Goal: Task Accomplishment & Management: Use online tool/utility

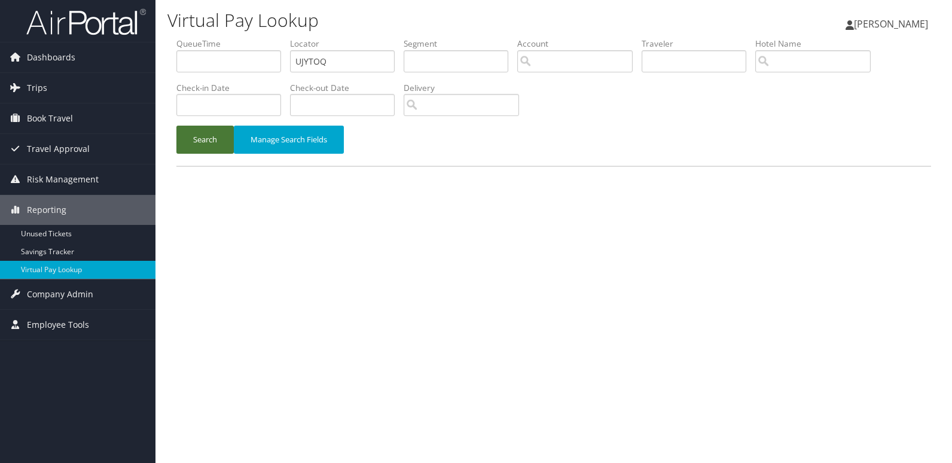
type input "UJYTOQ"
click at [209, 130] on button "Search" at bounding box center [204, 140] width 57 height 28
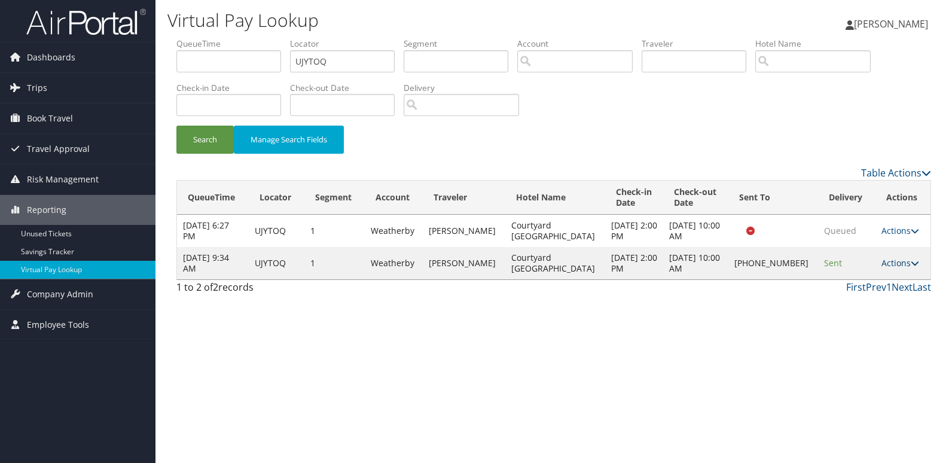
click at [888, 262] on link "Actions" at bounding box center [901, 262] width 38 height 11
click at [855, 303] on link "Logs" at bounding box center [859, 301] width 102 height 20
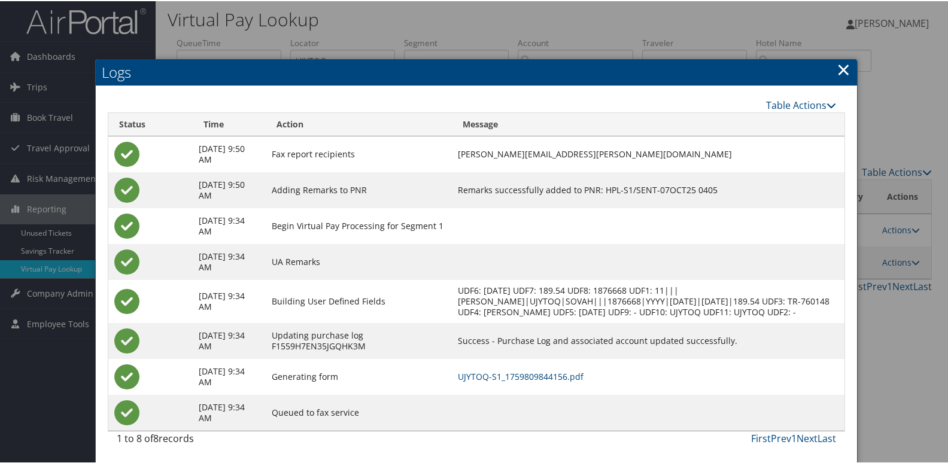
scroll to position [13, 0]
click at [583, 376] on link "UJYTOQ-S1_1759809844156.pdf" at bounding box center [521, 375] width 126 height 11
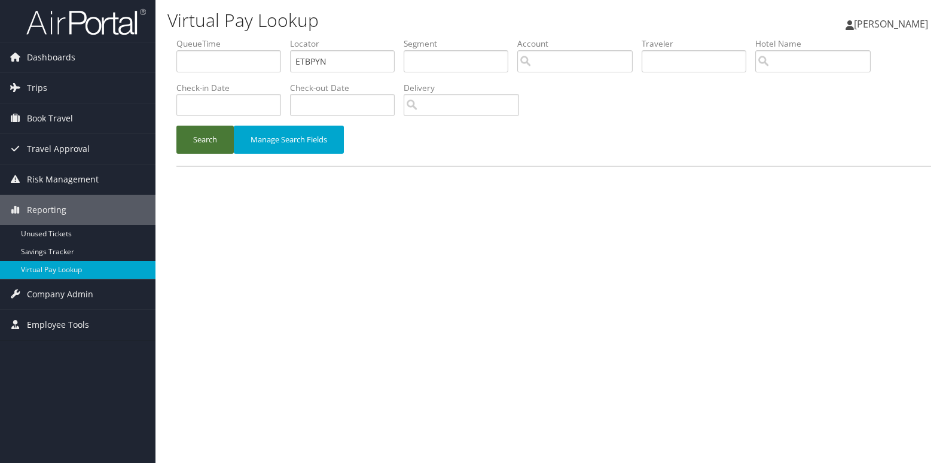
type input "ETBPYN"
click at [230, 146] on button "Search" at bounding box center [204, 140] width 57 height 28
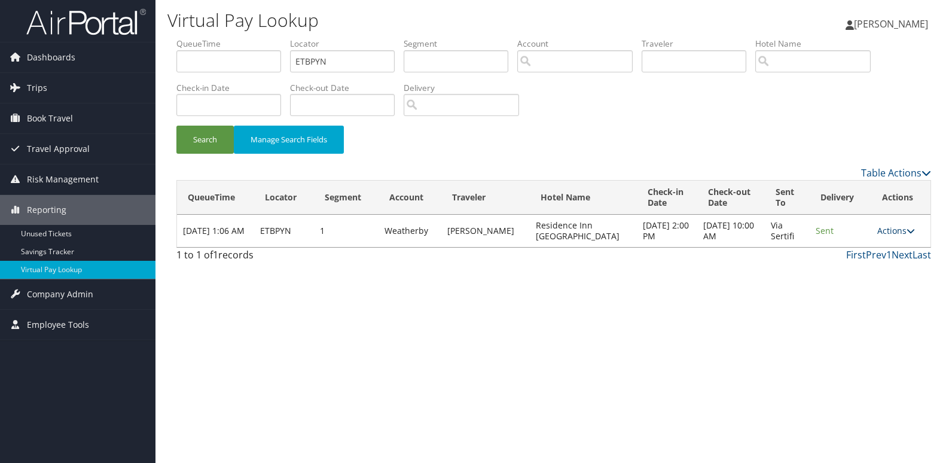
click at [894, 230] on link "Actions" at bounding box center [897, 230] width 38 height 11
click at [859, 267] on link "Logs" at bounding box center [872, 268] width 75 height 20
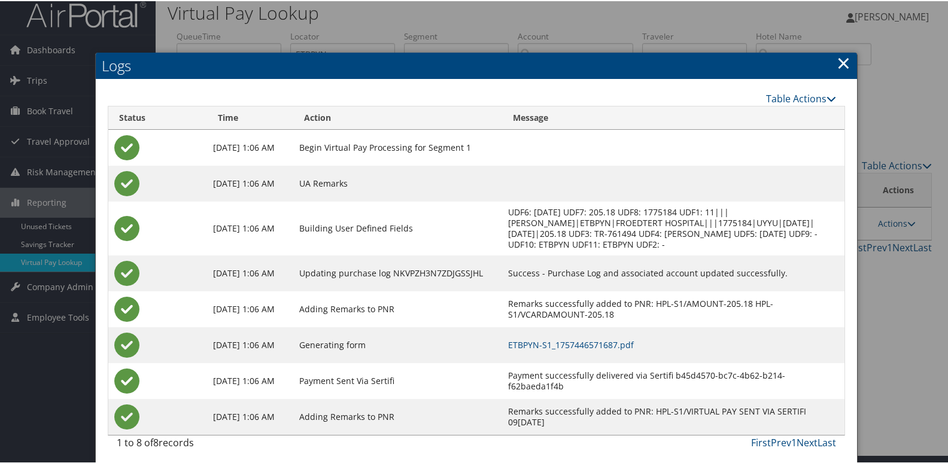
scroll to position [13, 0]
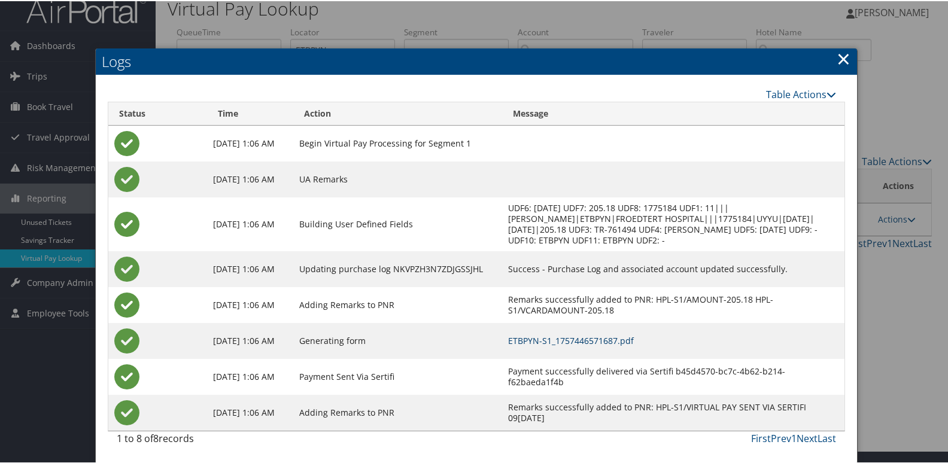
click at [634, 336] on link "ETBPYN-S1_1757446571687.pdf" at bounding box center [571, 339] width 126 height 11
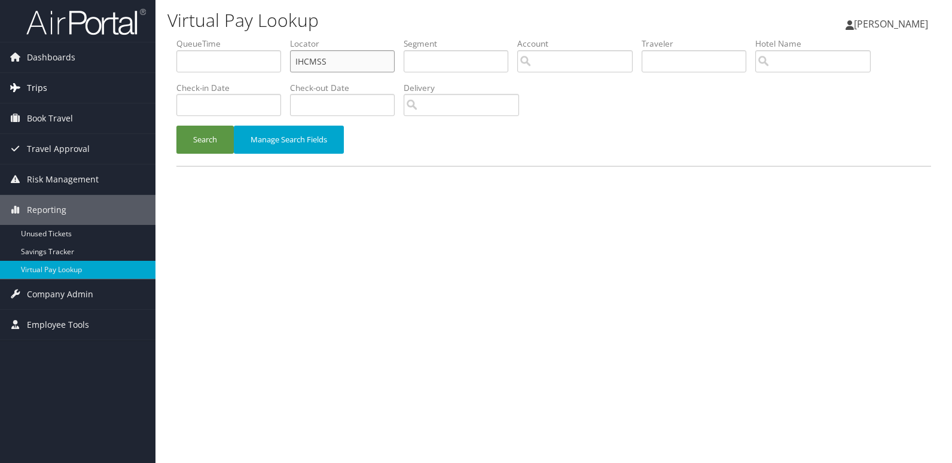
drag, startPoint x: 364, startPoint y: 63, endPoint x: 153, endPoint y: 90, distance: 213.4
click at [153, 90] on div "Dashboards AirPortal 360™ (Manager) My Travel Dashboard Trips Airtinerary® Look…" at bounding box center [476, 231] width 952 height 463
paste input "LOZPUD"
type input "LOZPUD"
click at [229, 131] on button "Search" at bounding box center [204, 140] width 57 height 28
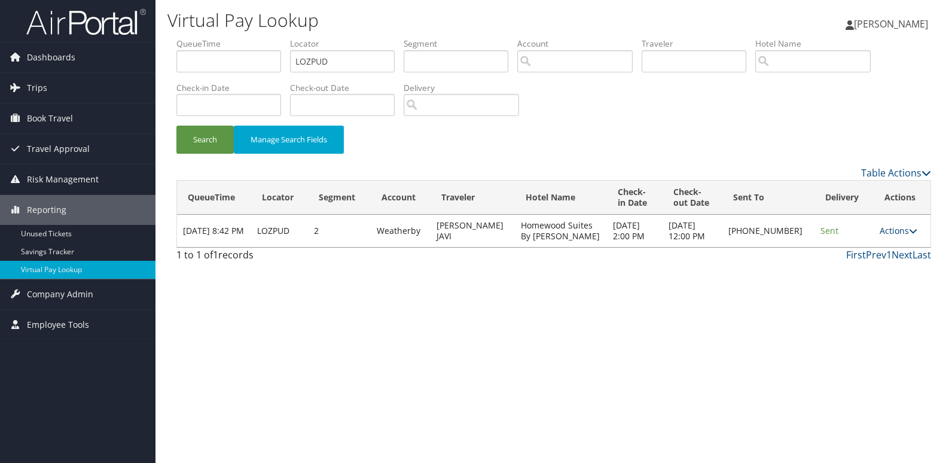
click at [890, 233] on link "Actions" at bounding box center [899, 230] width 38 height 11
click at [859, 262] on link "Logs" at bounding box center [860, 268] width 102 height 20
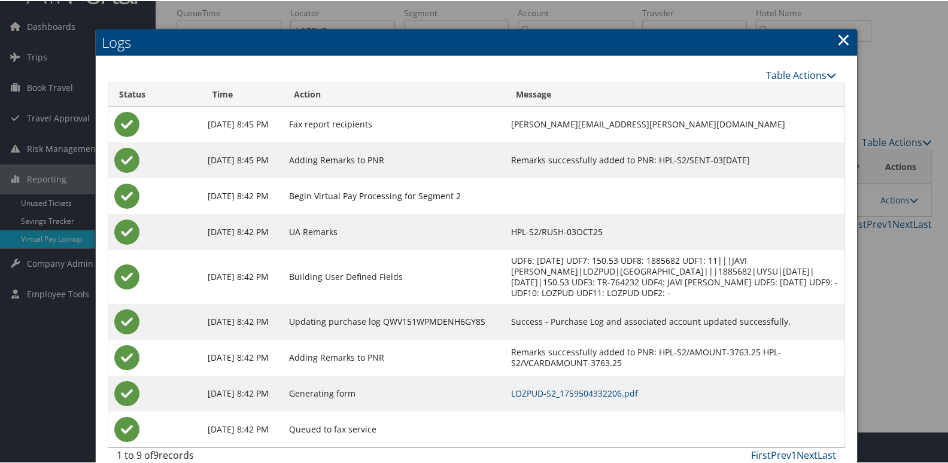
scroll to position [48, 0]
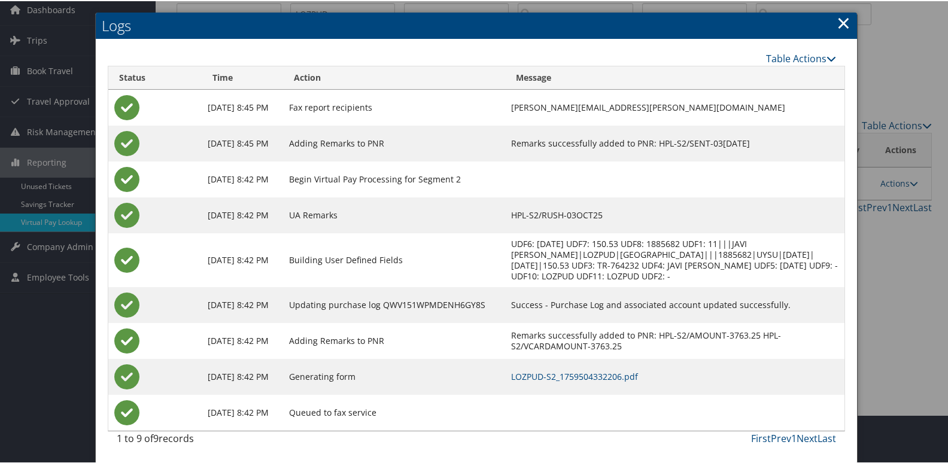
click at [634, 383] on td "LOZPUD-S2_1759504332206.pdf" at bounding box center [674, 376] width 339 height 36
click at [642, 383] on td "LOZPUD-S2_1759504332206.pdf" at bounding box center [674, 376] width 339 height 36
click at [638, 376] on link "LOZPUD-S2_1759504332206.pdf" at bounding box center [574, 375] width 127 height 11
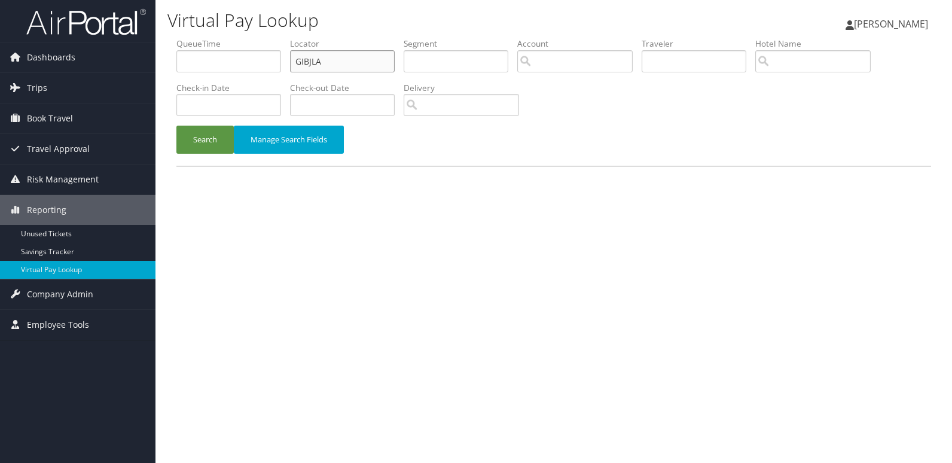
drag, startPoint x: 359, startPoint y: 58, endPoint x: 305, endPoint y: 64, distance: 54.2
click at [305, 64] on input "GIBJLA" at bounding box center [342, 61] width 105 height 22
paste input "FMQNWZ"
drag, startPoint x: 351, startPoint y: 62, endPoint x: 215, endPoint y: 78, distance: 137.3
click at [209, 38] on ul "QueueTime Locator GIFMQNWZ Segment Account Traveler Hotel Name Check-in Date Ch…" at bounding box center [553, 38] width 755 height 0
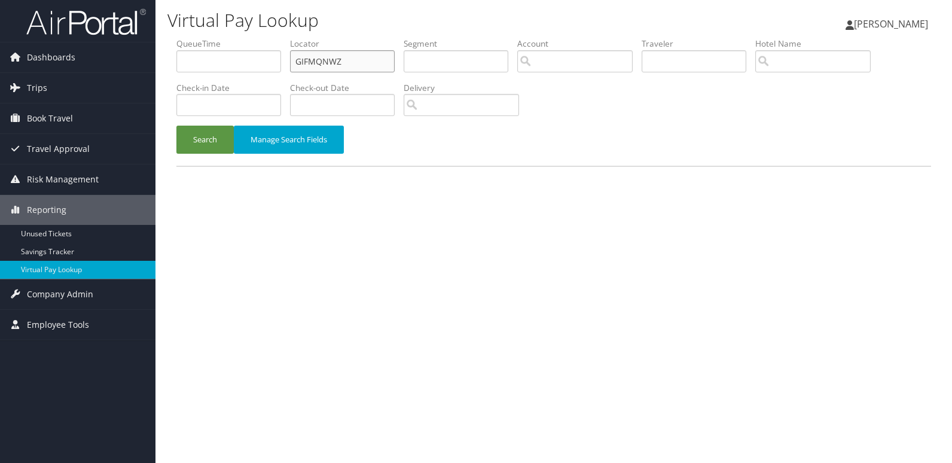
paste input "text"
type input "FMQNWZ"
click at [200, 142] on button "Search" at bounding box center [204, 140] width 57 height 28
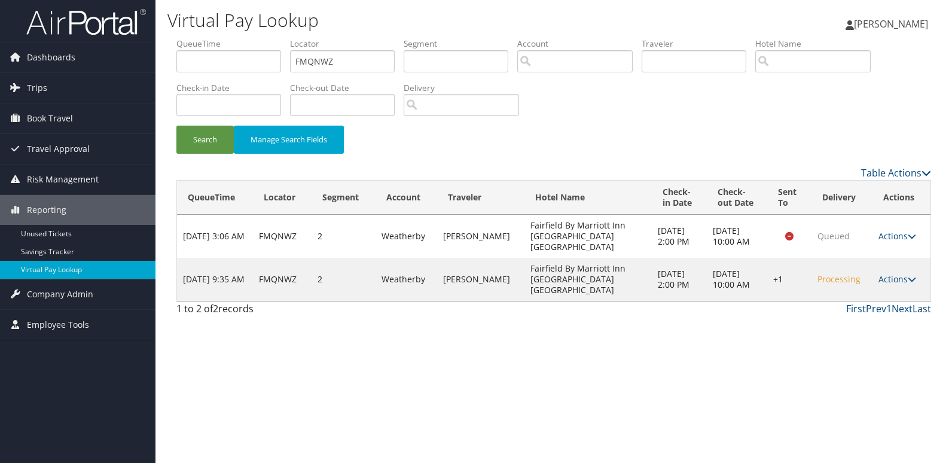
drag, startPoint x: 904, startPoint y: 261, endPoint x: 921, endPoint y: 288, distance: 31.2
click at [904, 273] on link "Actions" at bounding box center [898, 278] width 38 height 11
click at [886, 304] on link "Logs" at bounding box center [861, 301] width 102 height 20
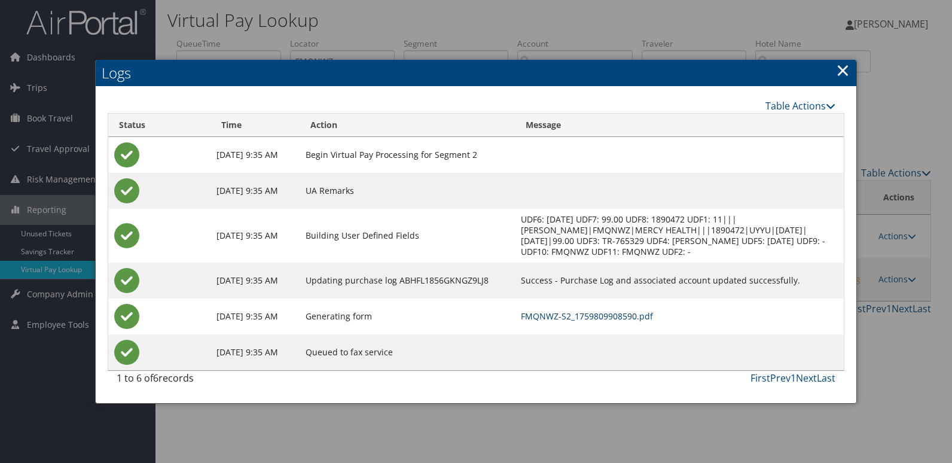
click at [629, 315] on link "FMQNWZ-S2_1759809908590.pdf" at bounding box center [587, 316] width 132 height 11
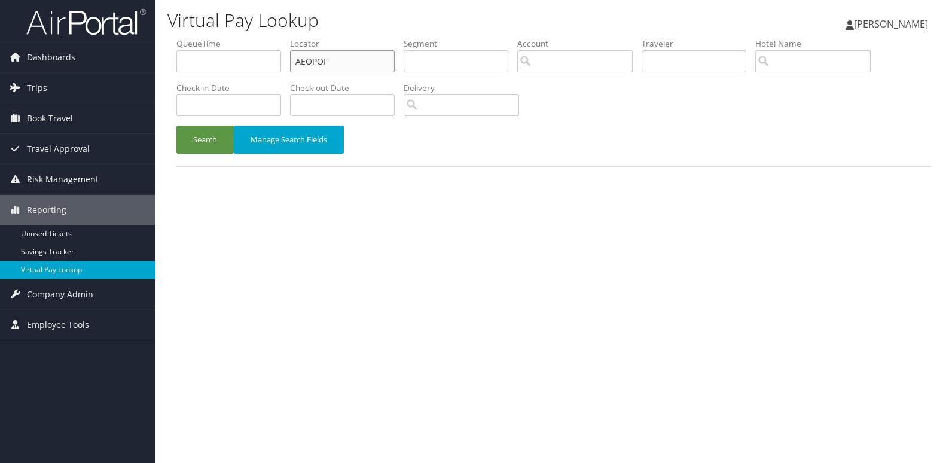
drag, startPoint x: 338, startPoint y: 63, endPoint x: 200, endPoint y: 89, distance: 139.9
click at [212, 38] on ul "QueueTime Locator AEOPOF Segment Account Traveler Hotel Name Check-in Date Chec…" at bounding box center [553, 38] width 755 height 0
paste input "QSUXSO"
type input "QSUXSO"
click at [209, 131] on button "Search" at bounding box center [204, 140] width 57 height 28
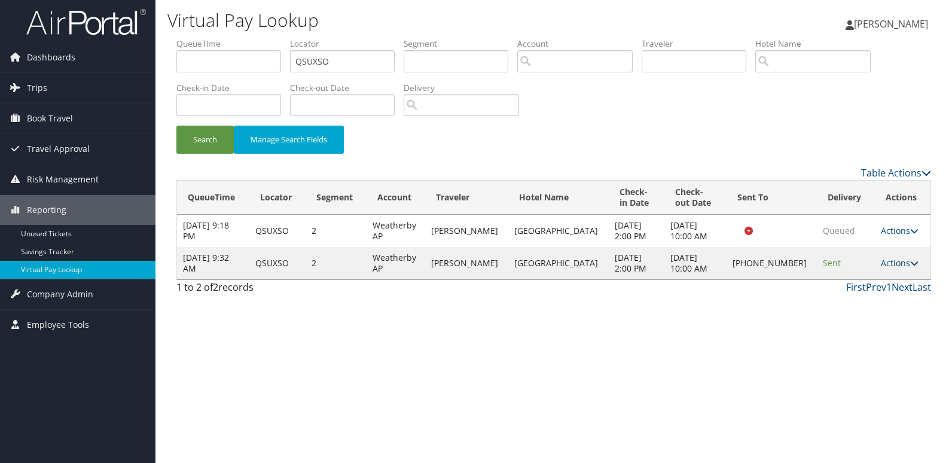
click at [884, 261] on link "Actions" at bounding box center [900, 262] width 38 height 11
click at [853, 302] on link "Logs" at bounding box center [858, 301] width 102 height 20
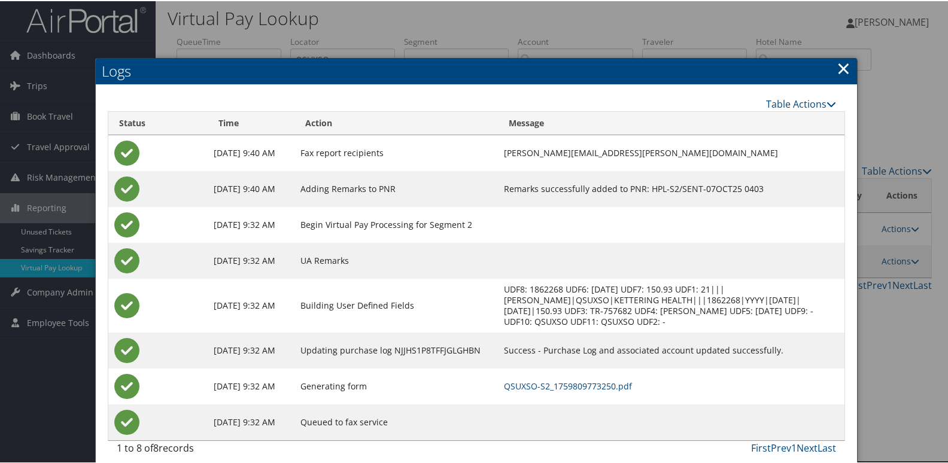
scroll to position [13, 0]
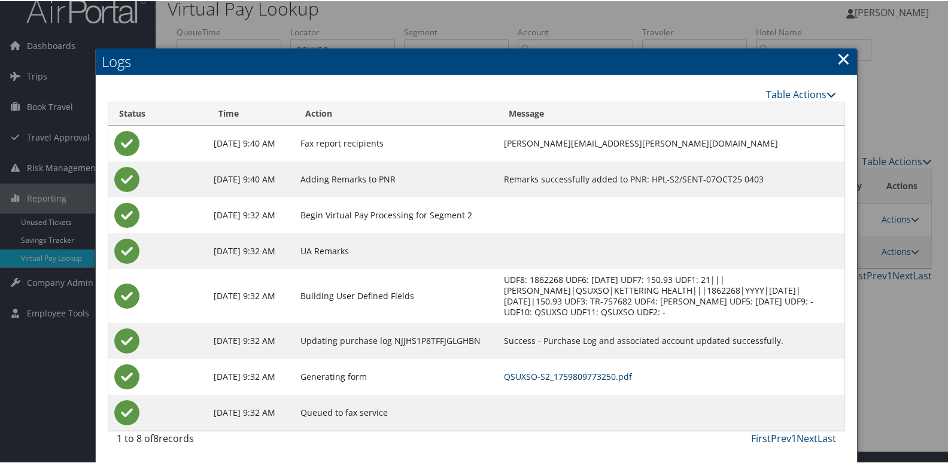
click at [618, 375] on link "QSUXSO-S2_1759809773250.pdf" at bounding box center [568, 375] width 128 height 11
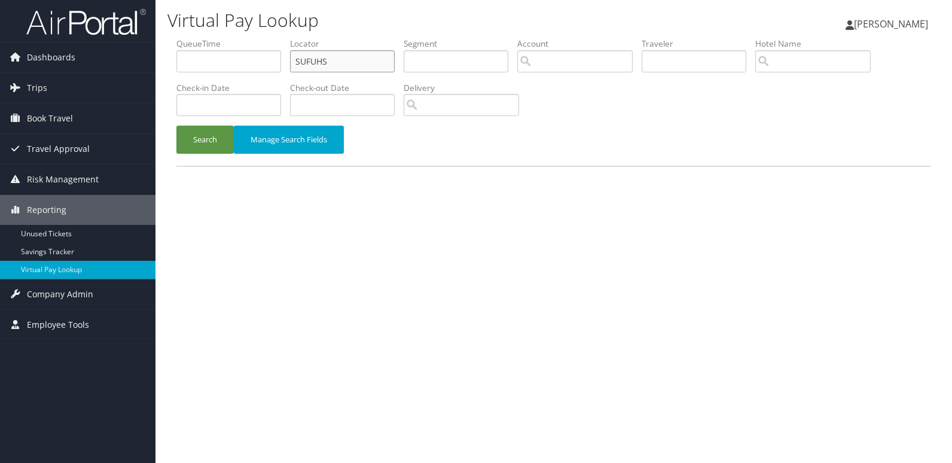
drag, startPoint x: 281, startPoint y: 68, endPoint x: 229, endPoint y: 77, distance: 52.3
click at [229, 38] on ul "QueueTime Locator SUFUHS Segment Account Traveler Hotel Name Check-in Date Chec…" at bounding box center [553, 38] width 755 height 0
click at [196, 141] on button "Search" at bounding box center [204, 140] width 57 height 28
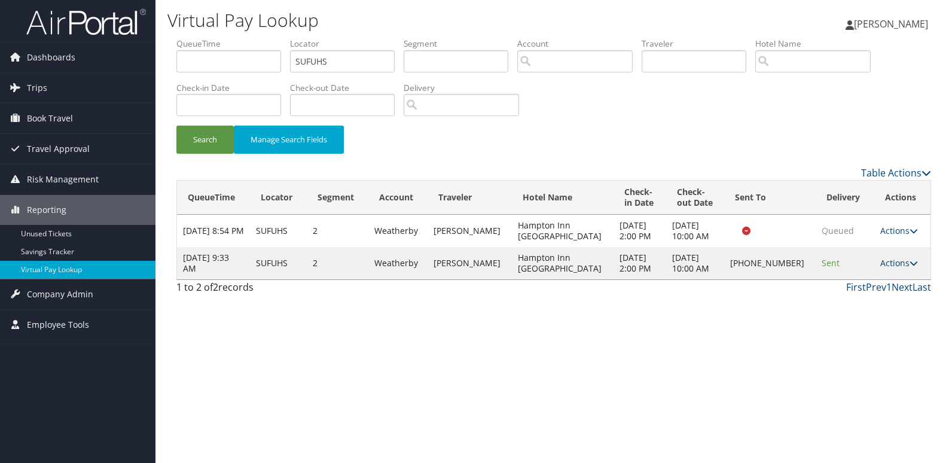
click at [884, 264] on link "Actions" at bounding box center [900, 262] width 38 height 11
click at [874, 309] on link "Logs" at bounding box center [859, 301] width 102 height 20
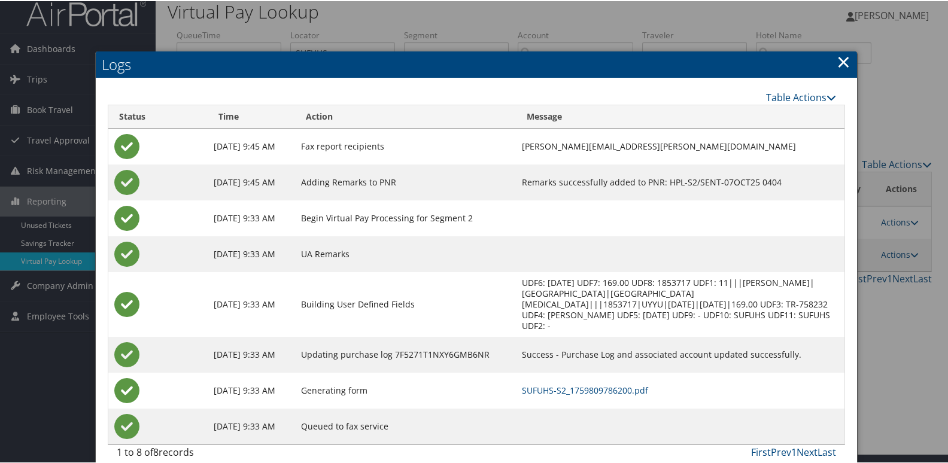
scroll to position [13, 0]
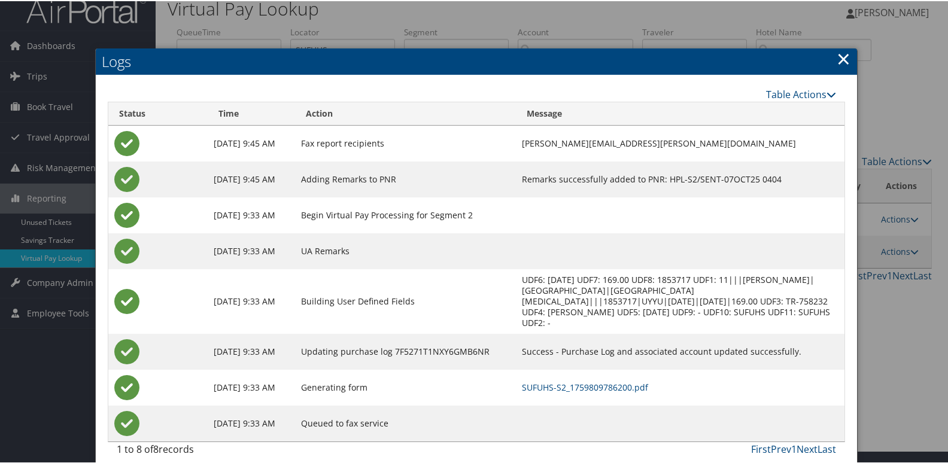
click at [623, 382] on td "SUFUHS-S2_1759809786200.pdf" at bounding box center [680, 387] width 328 height 36
click at [596, 381] on link "SUFUHS-S2_1759809786200.pdf" at bounding box center [585, 386] width 126 height 11
